Goal: Task Accomplishment & Management: Manage account settings

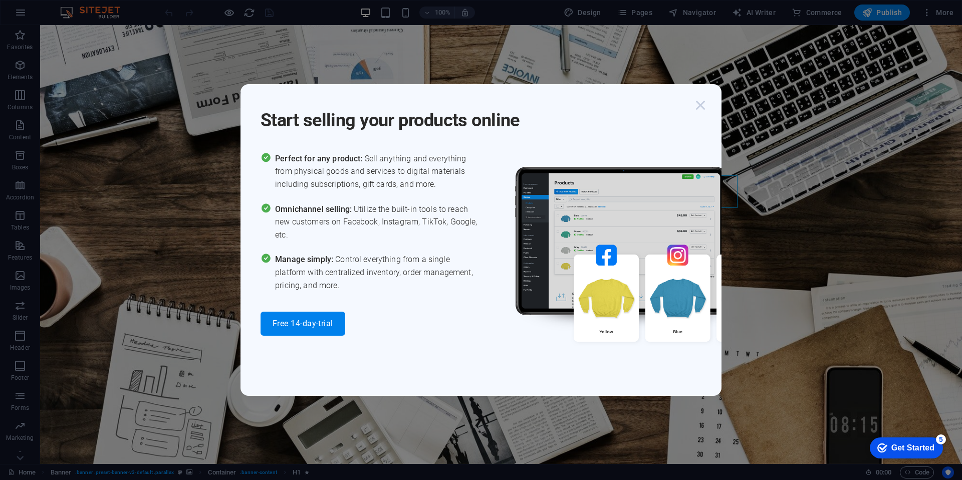
click at [705, 109] on icon "button" at bounding box center [700, 105] width 18 height 18
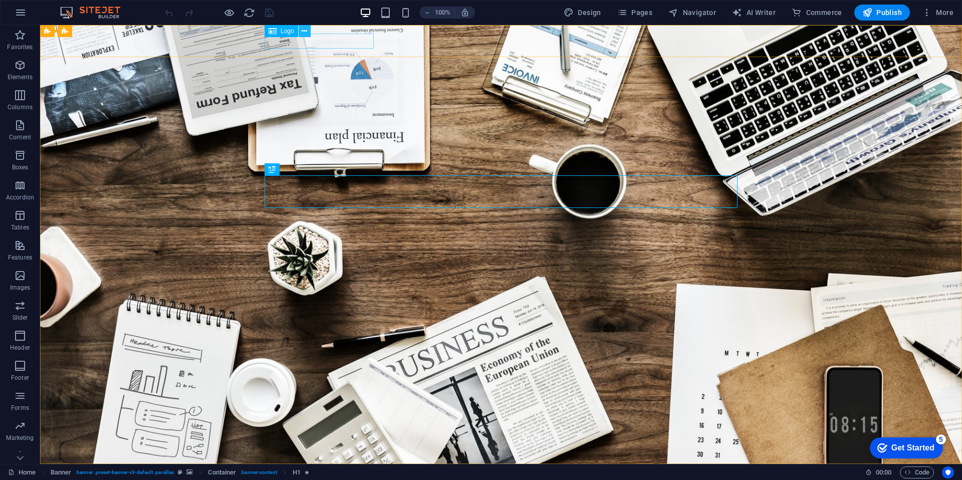
click at [310, 32] on button at bounding box center [304, 31] width 12 height 12
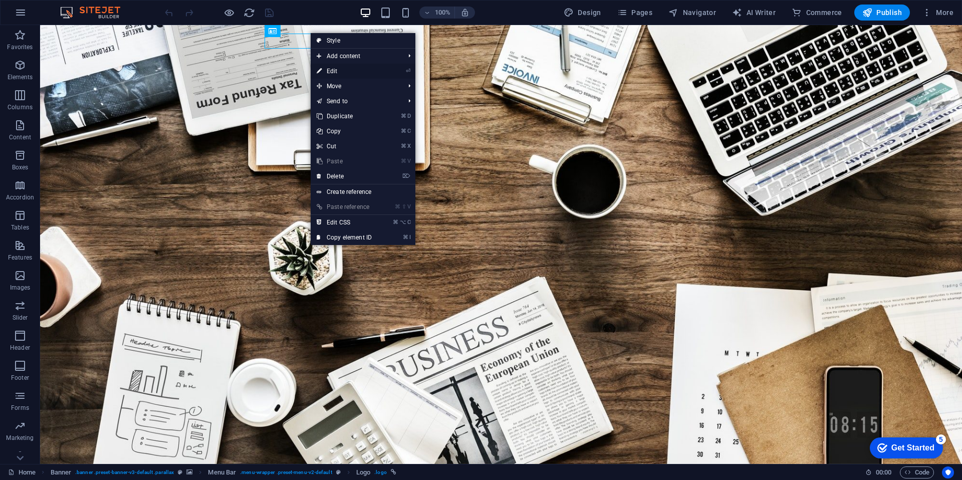
click at [328, 69] on link "⏎ Edit" at bounding box center [344, 71] width 67 height 15
select select "px"
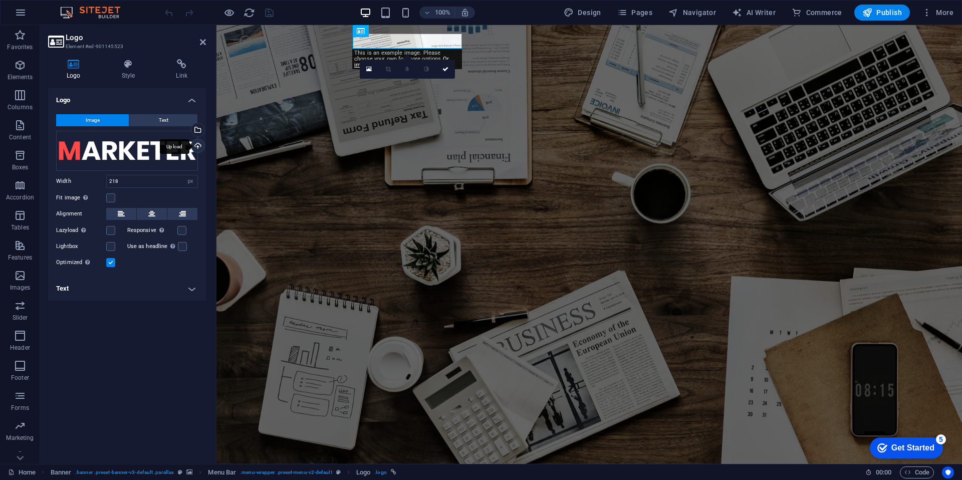
click at [199, 148] on div "Upload" at bounding box center [196, 146] width 15 height 15
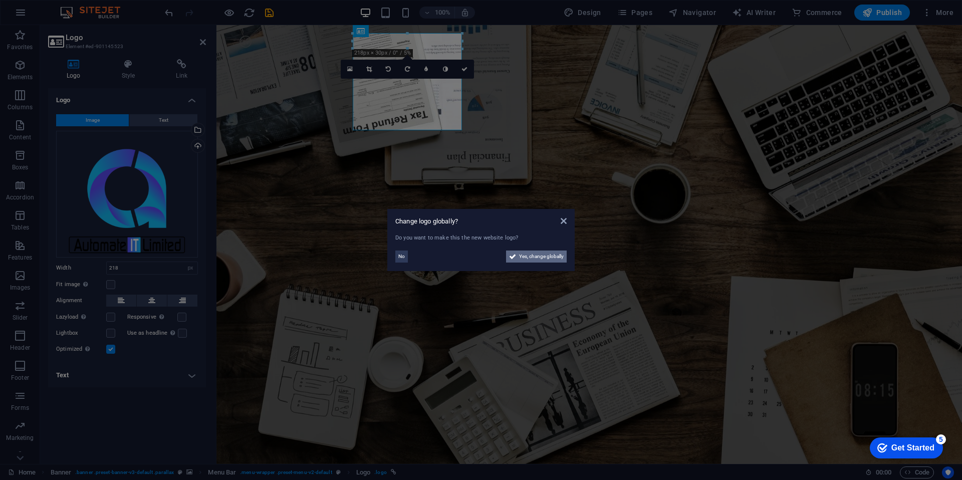
click at [531, 261] on span "Yes, change globally" at bounding box center [541, 256] width 45 height 12
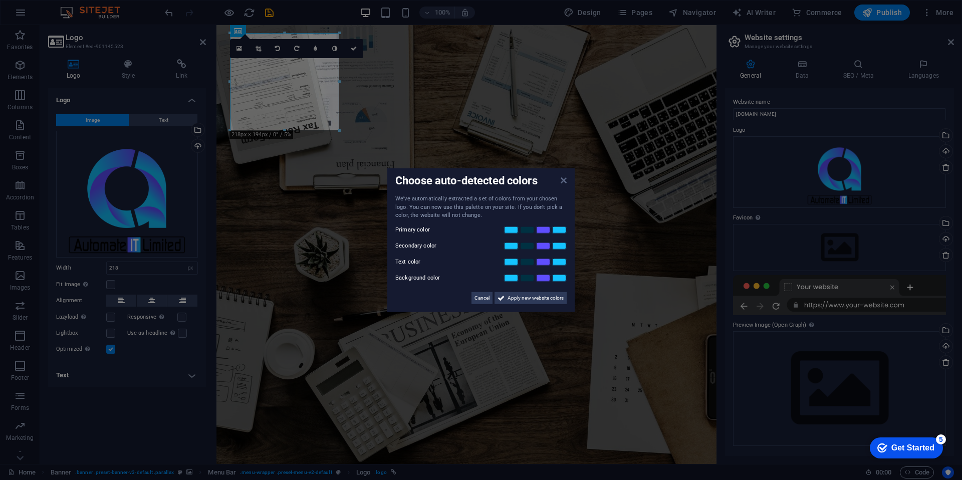
click at [564, 184] on icon at bounding box center [563, 180] width 6 height 8
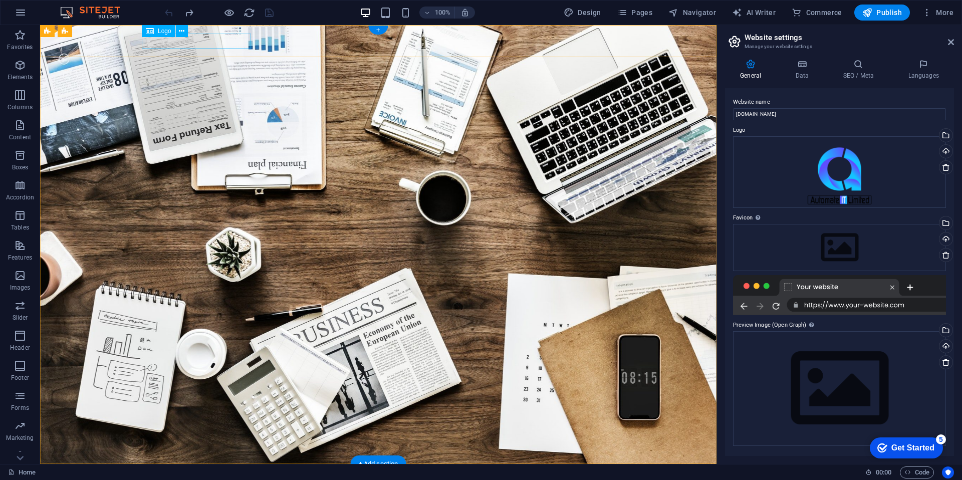
click at [202, 472] on div at bounding box center [378, 479] width 473 height 15
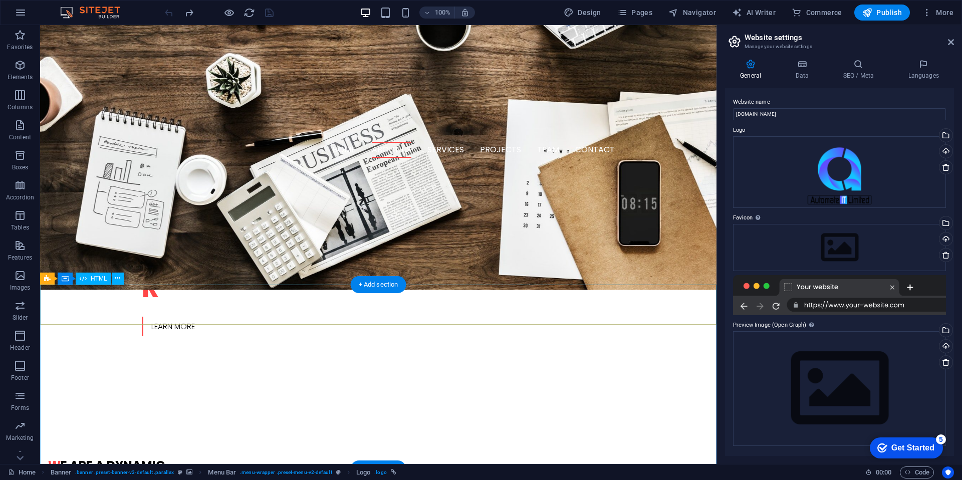
scroll to position [346, 0]
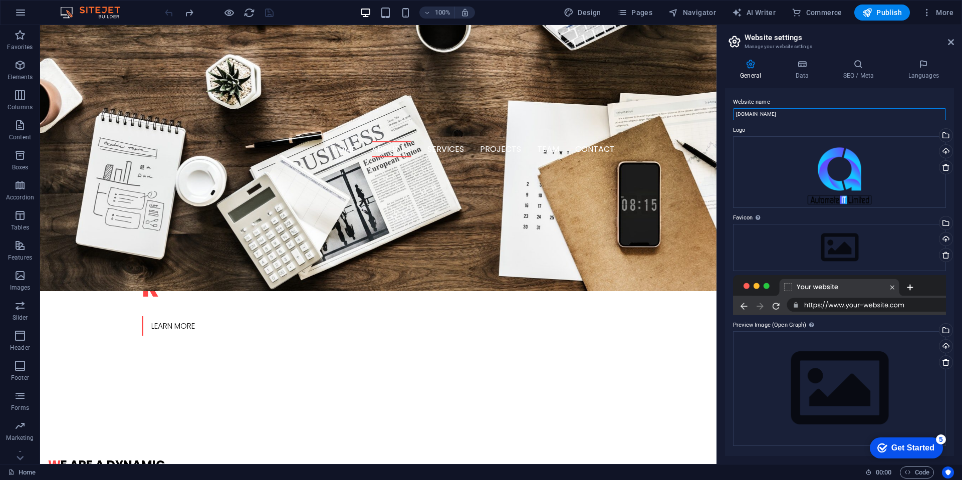
click at [791, 116] on input "[DOMAIN_NAME]" at bounding box center [839, 114] width 213 height 12
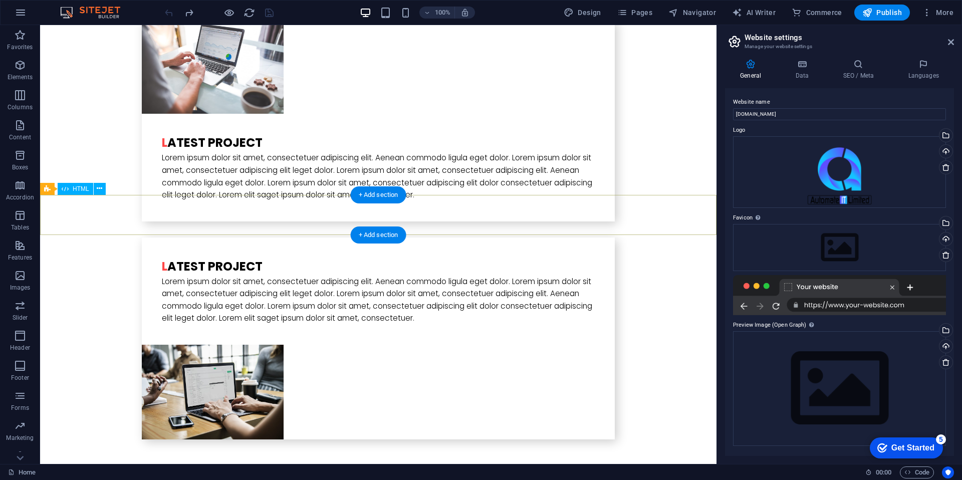
scroll to position [2702, 0]
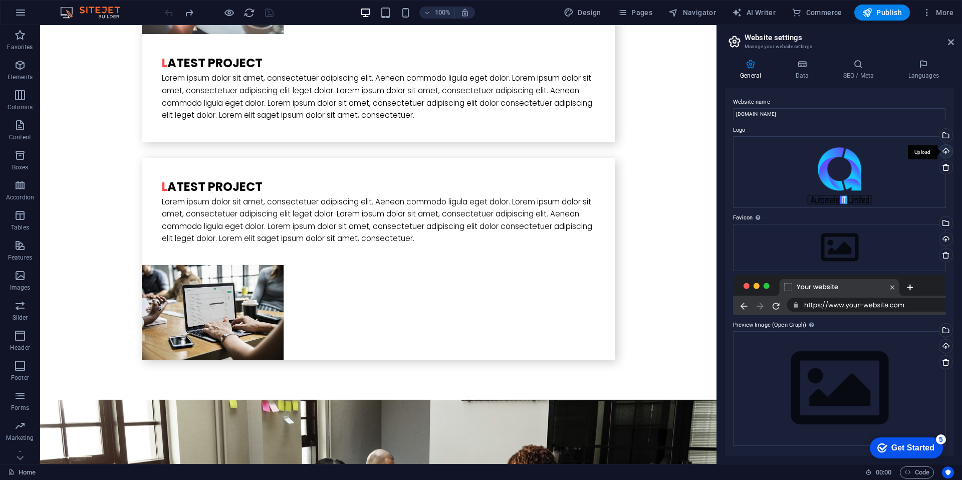
click at [945, 150] on div "Upload" at bounding box center [944, 152] width 15 height 15
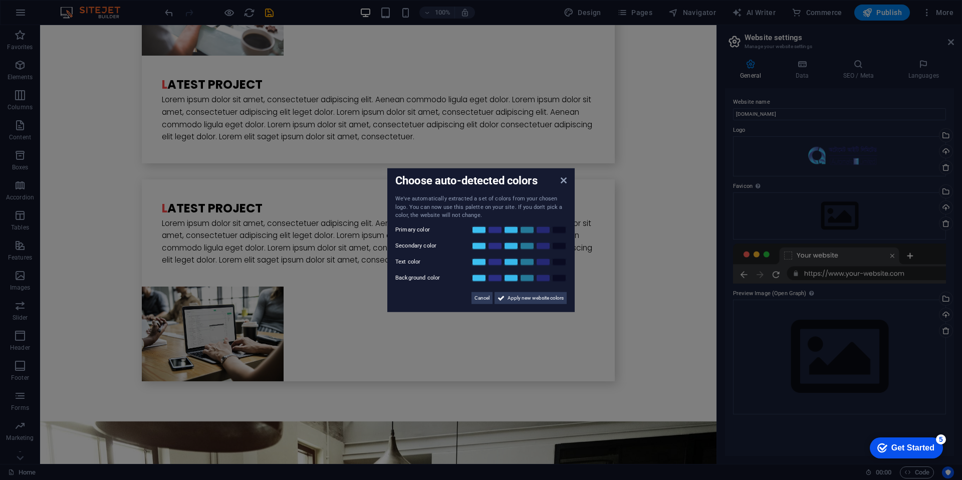
scroll to position [2640, 0]
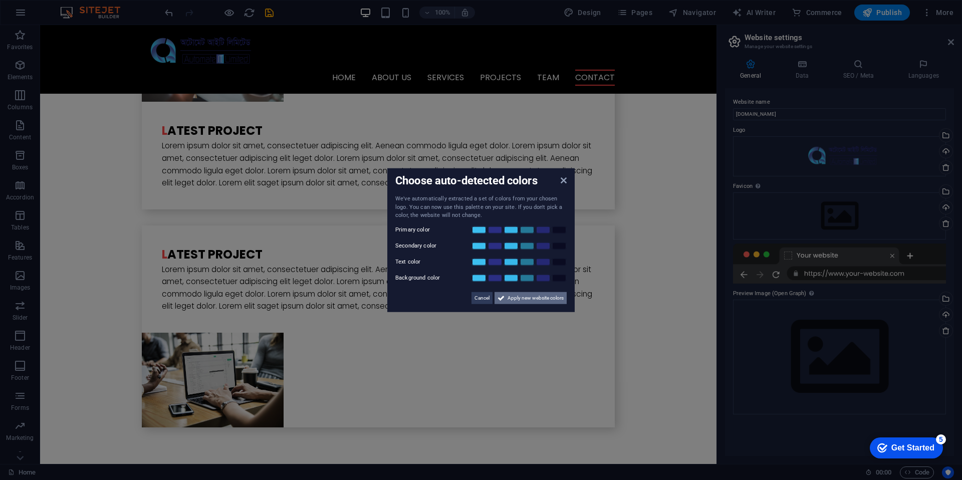
click at [547, 298] on span "Apply new website colors" at bounding box center [535, 297] width 56 height 12
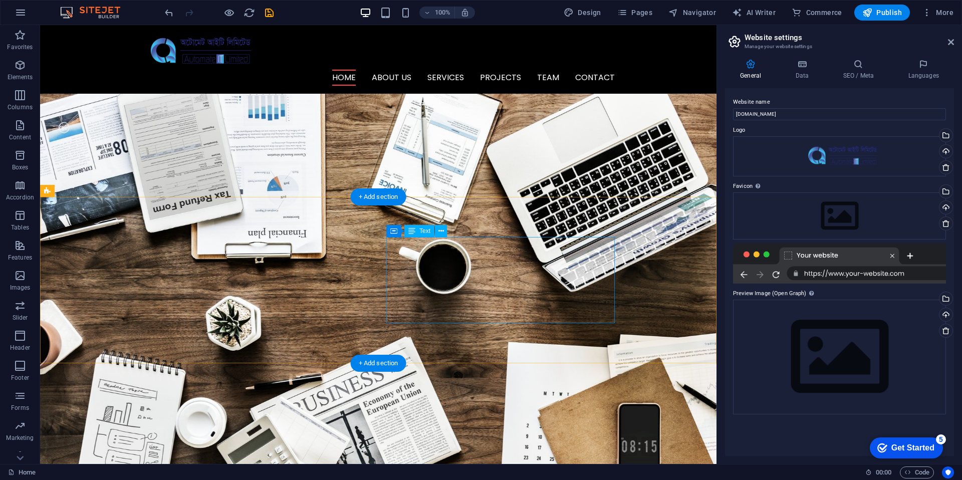
scroll to position [0, 0]
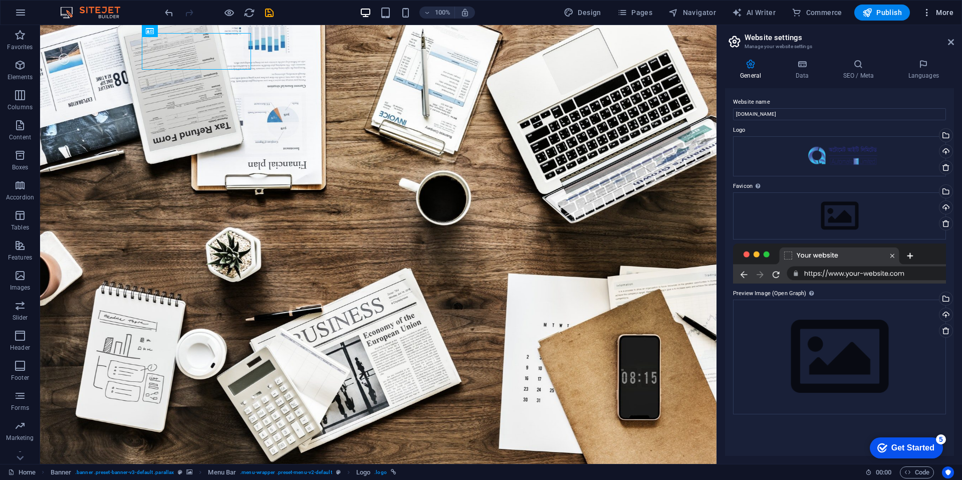
click at [946, 19] on button "More" at bounding box center [937, 13] width 40 height 16
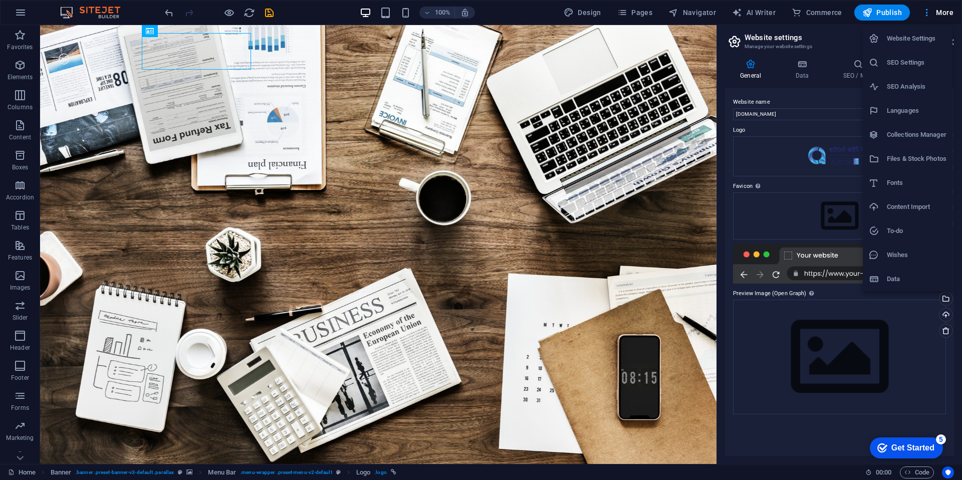
click at [946, 19] on div at bounding box center [481, 240] width 962 height 480
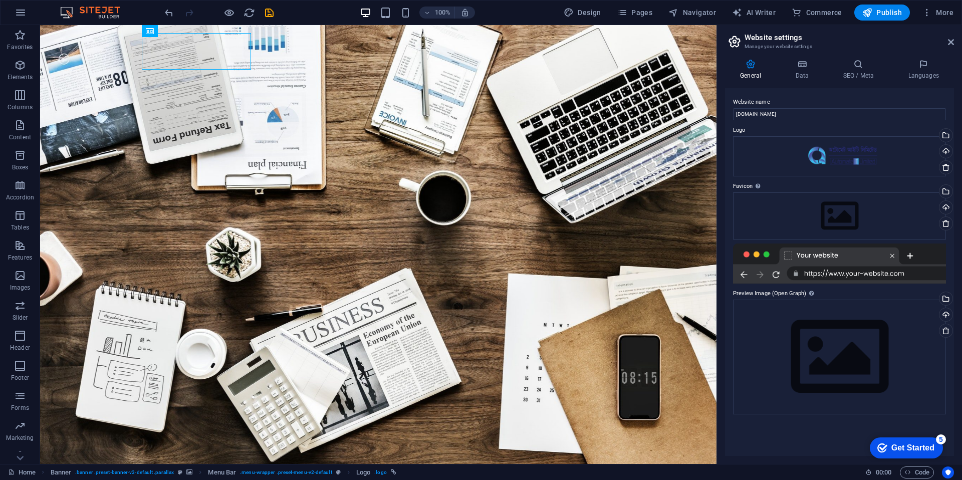
click at [905, 447] on div "Get Started" at bounding box center [912, 447] width 43 height 9
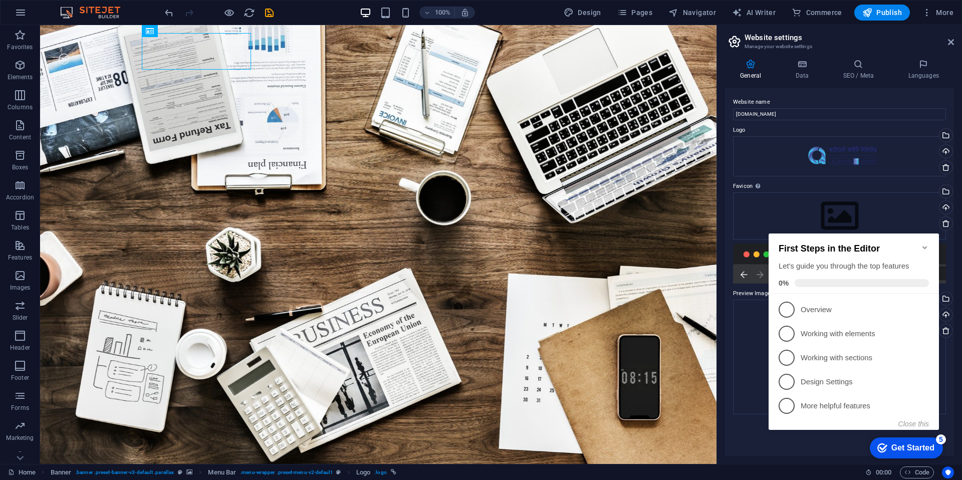
click at [905, 447] on div "Get Started" at bounding box center [912, 447] width 43 height 9
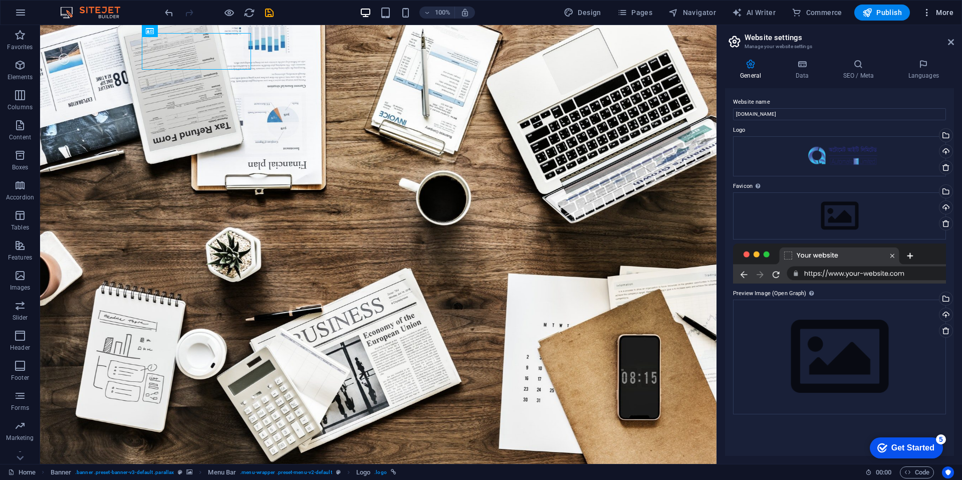
click at [929, 15] on icon "button" at bounding box center [927, 13] width 10 height 10
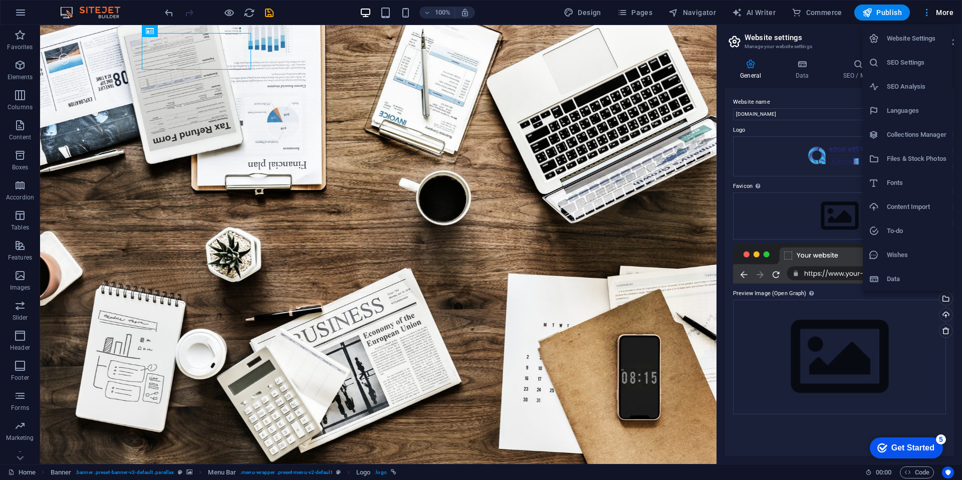
click at [929, 15] on div at bounding box center [481, 240] width 962 height 480
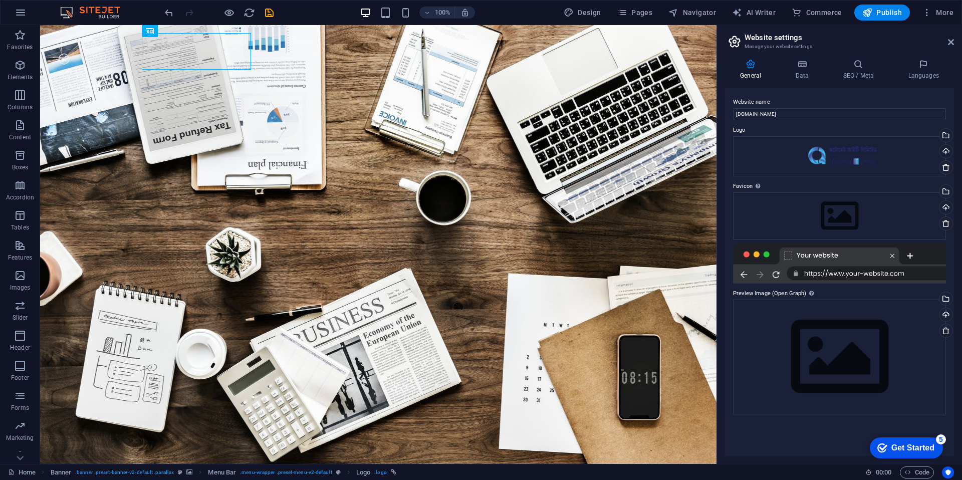
click at [882, 12] on span "Publish" at bounding box center [882, 13] width 40 height 10
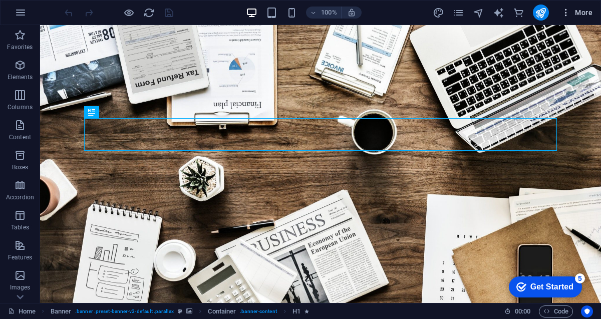
click at [591, 17] on span "More" at bounding box center [577, 13] width 32 height 10
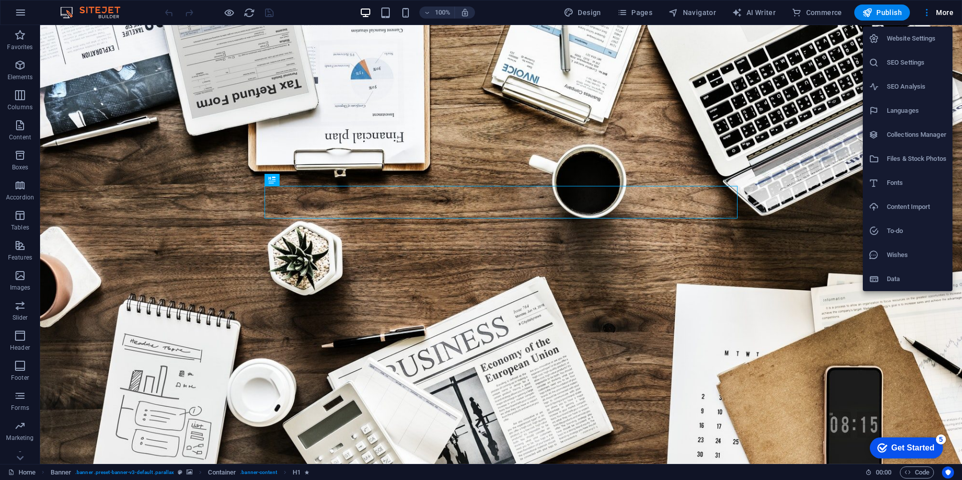
click at [917, 43] on h6 "Website Settings" at bounding box center [916, 39] width 60 height 12
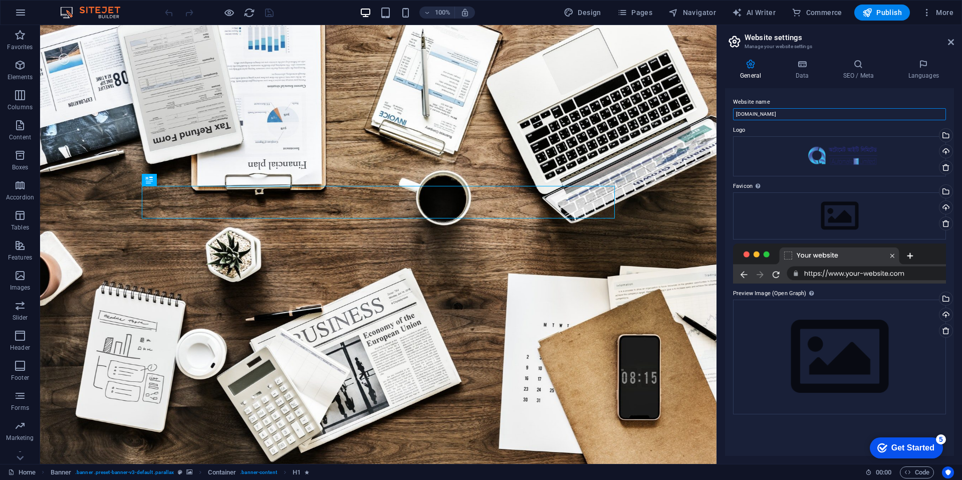
click at [776, 113] on input "[DOMAIN_NAME]" at bounding box center [839, 114] width 213 height 12
type input "automate.com.bd"
click at [948, 151] on div "Upload" at bounding box center [944, 152] width 15 height 15
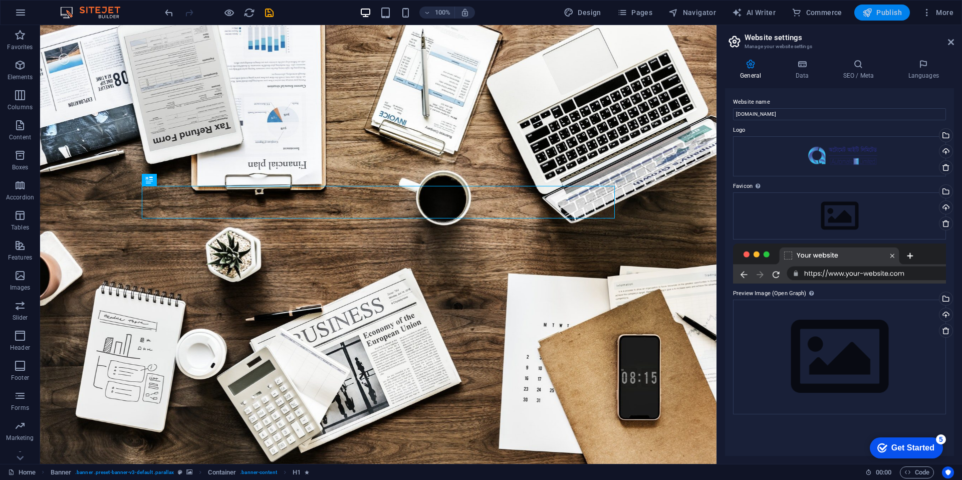
click at [891, 17] on span "Publish" at bounding box center [882, 13] width 40 height 10
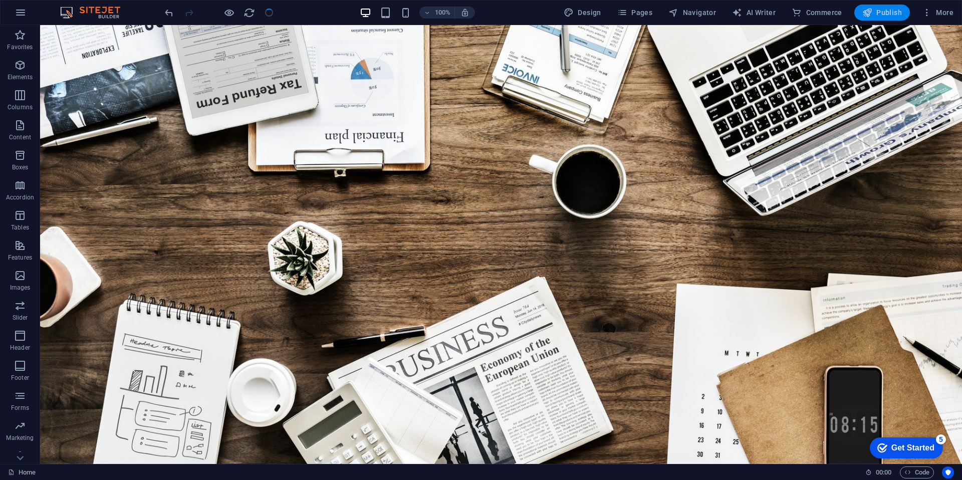
click at [891, 17] on span "Publish" at bounding box center [882, 13] width 40 height 10
